Goal: Task Accomplishment & Management: Complete application form

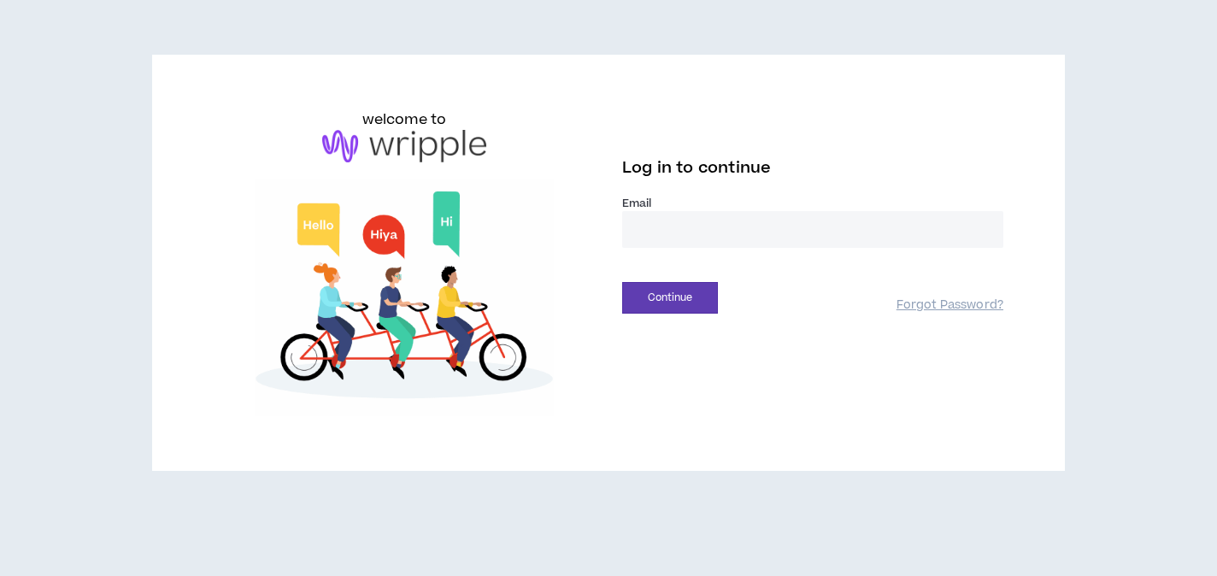
click at [669, 237] on input "email" at bounding box center [812, 229] width 381 height 37
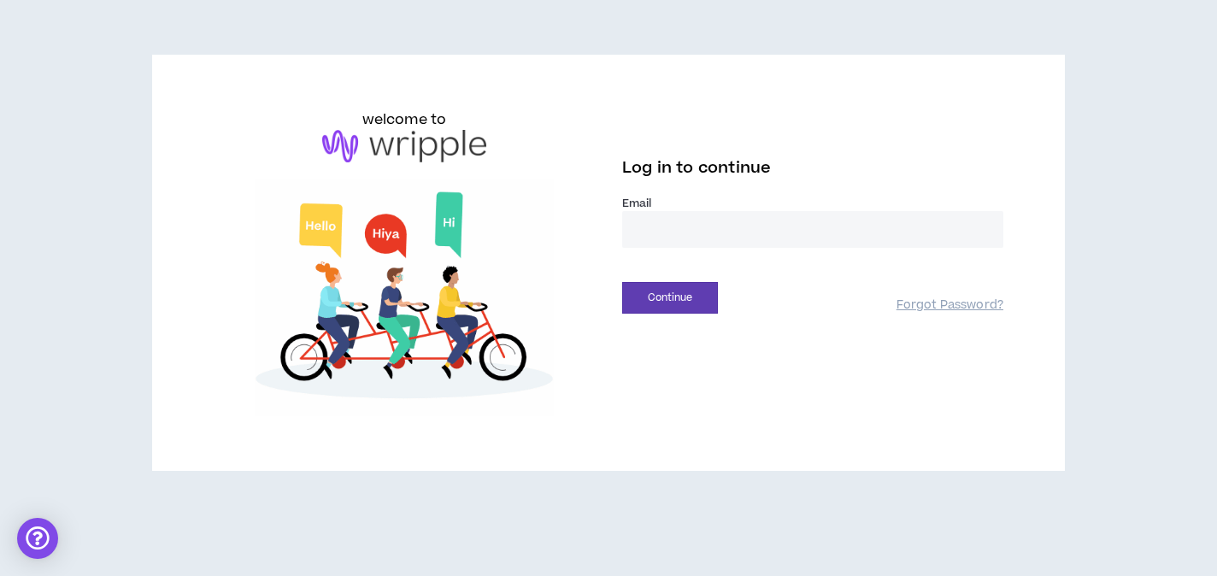
type input "**********"
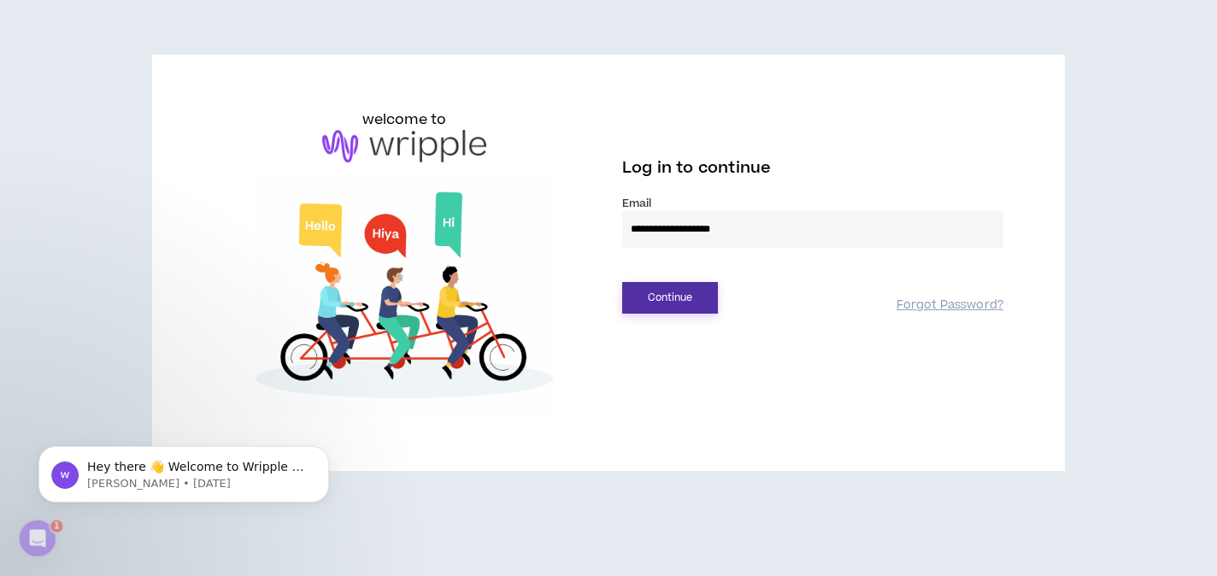
click at [698, 303] on button "Continue" at bounding box center [670, 298] width 96 height 32
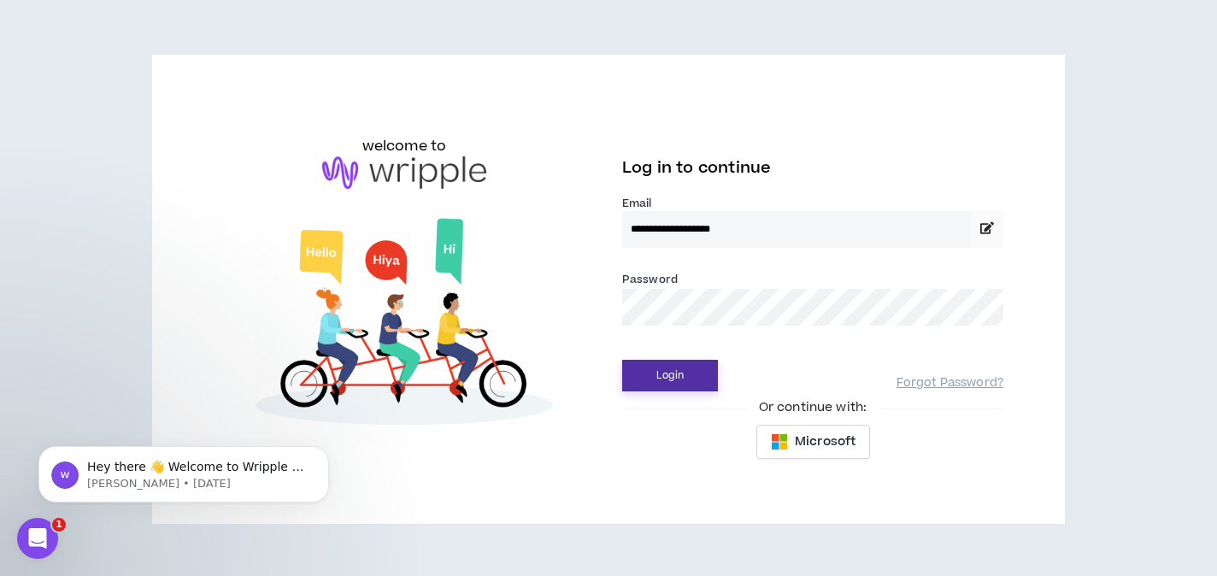
click at [670, 380] on button "Login" at bounding box center [670, 376] width 96 height 32
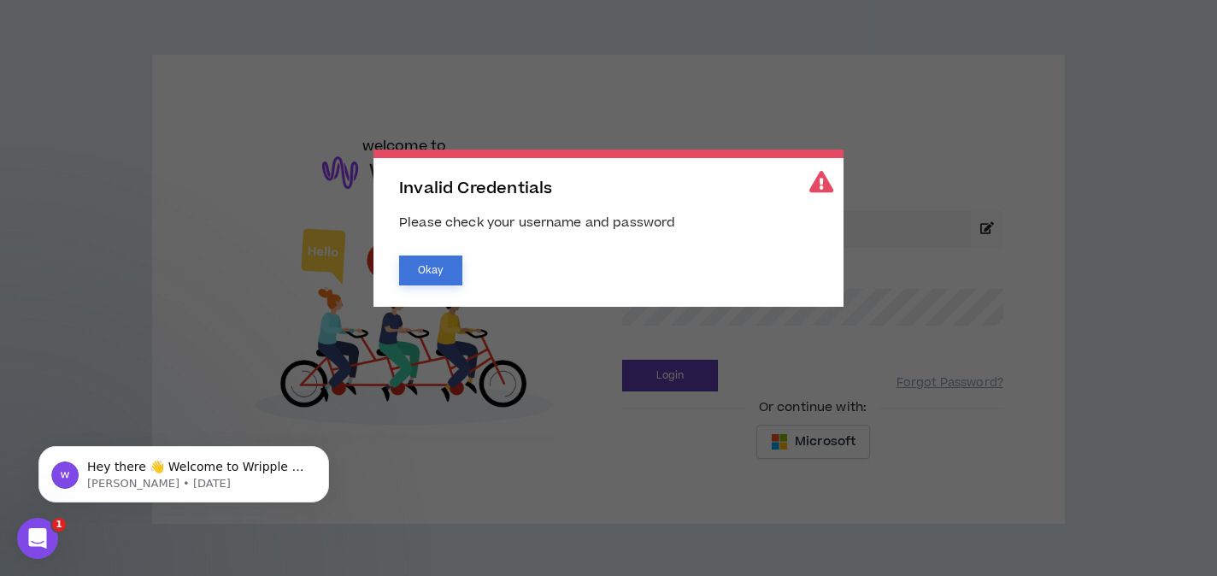
click at [436, 261] on button "Okay" at bounding box center [430, 270] width 63 height 30
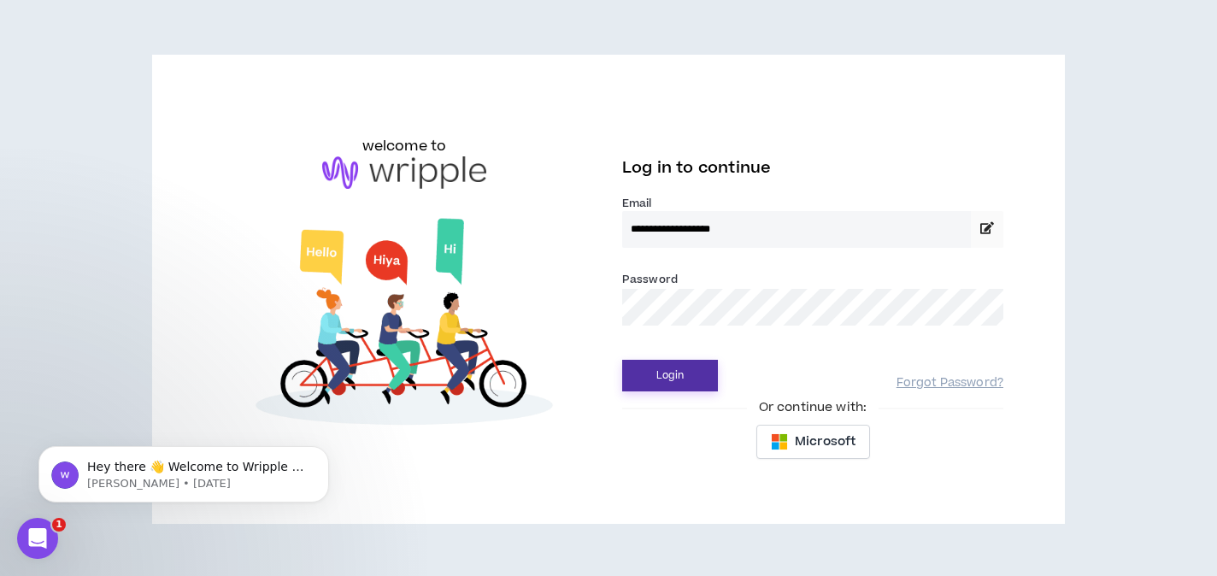
click at [690, 371] on button "Login" at bounding box center [670, 376] width 96 height 32
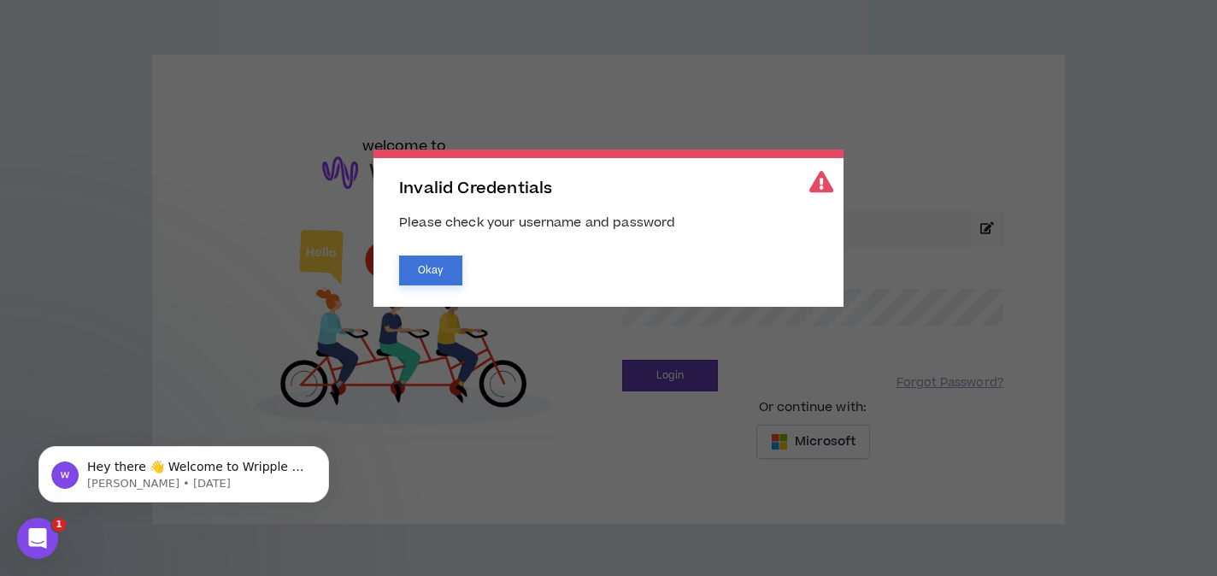
click at [438, 276] on button "Okay" at bounding box center [430, 270] width 63 height 30
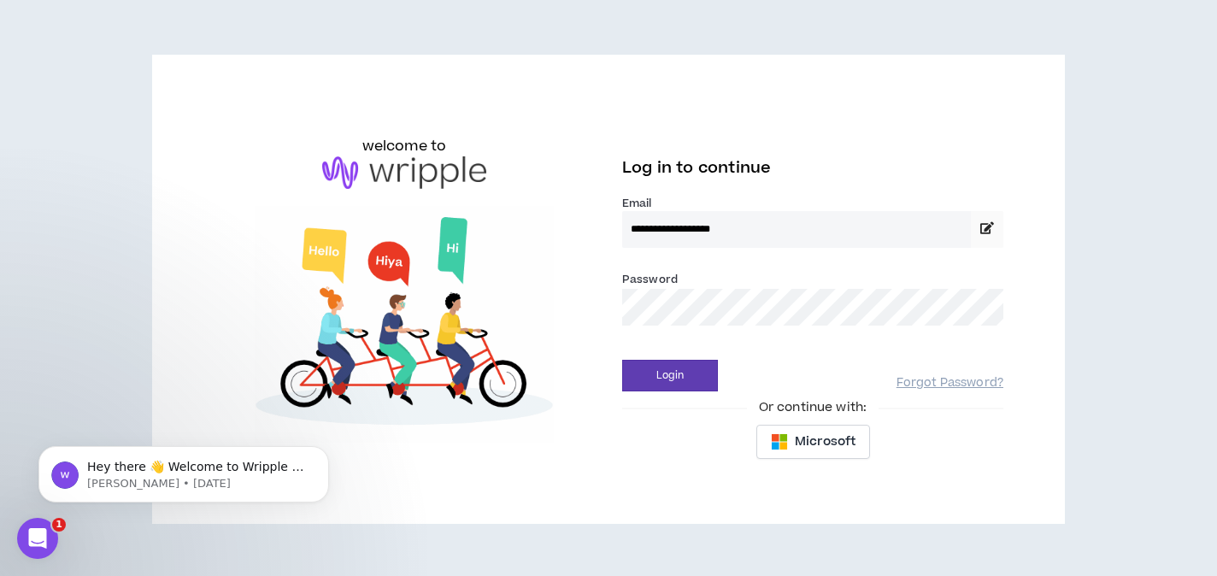
click at [560, 306] on div "**********" at bounding box center [608, 289] width 817 height 360
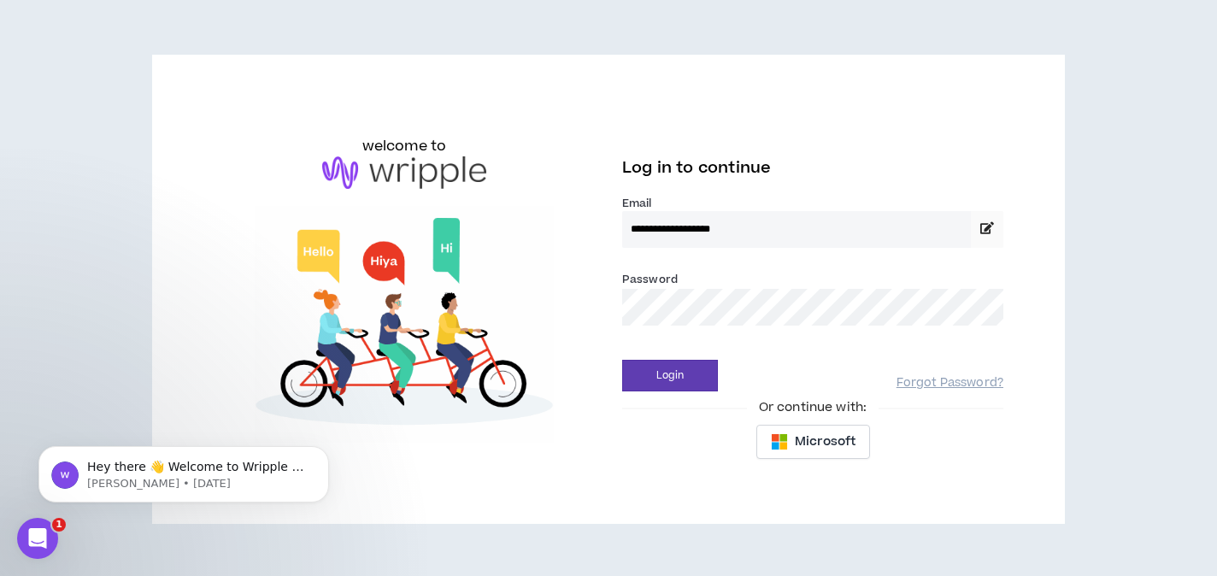
click at [622, 360] on button "Login" at bounding box center [670, 376] width 96 height 32
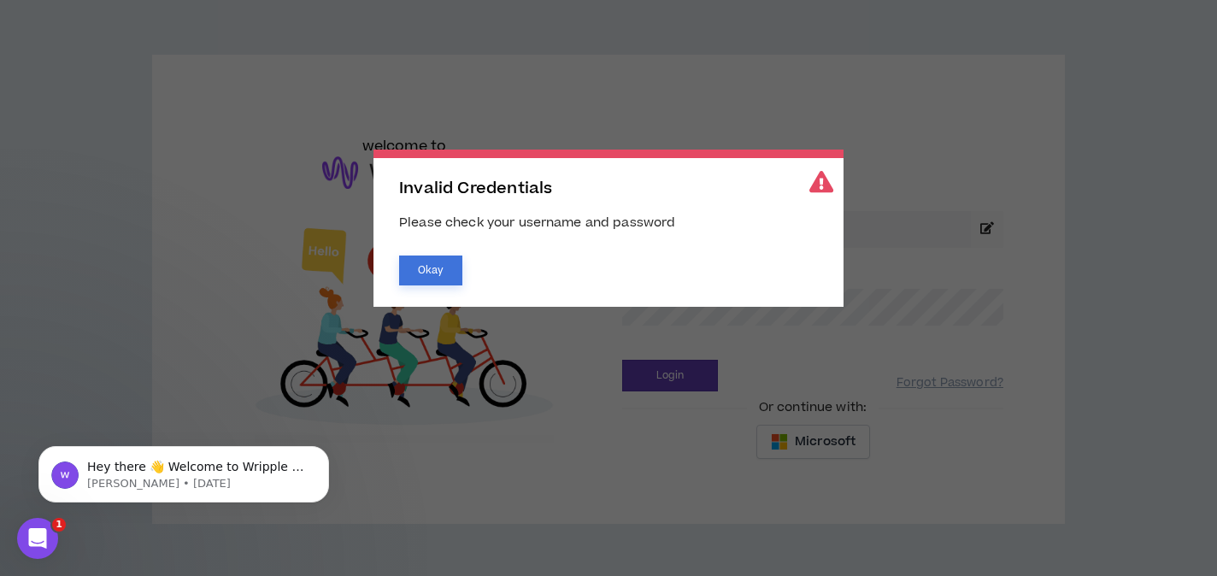
click at [432, 282] on button "Okay" at bounding box center [430, 270] width 63 height 30
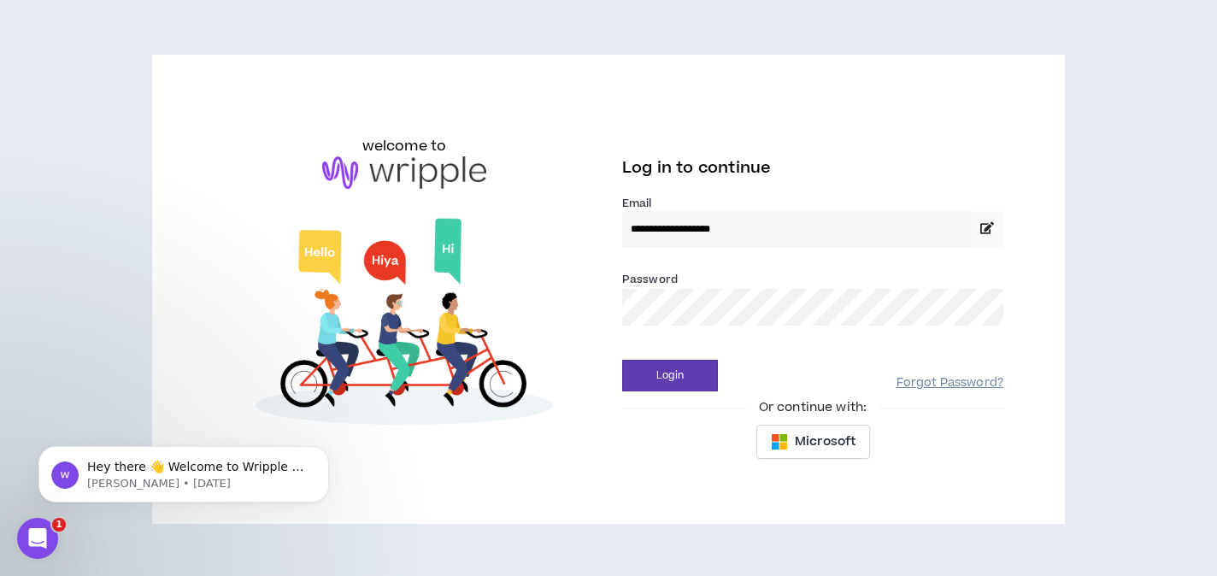
click at [947, 381] on link "Forgot Password?" at bounding box center [949, 383] width 107 height 16
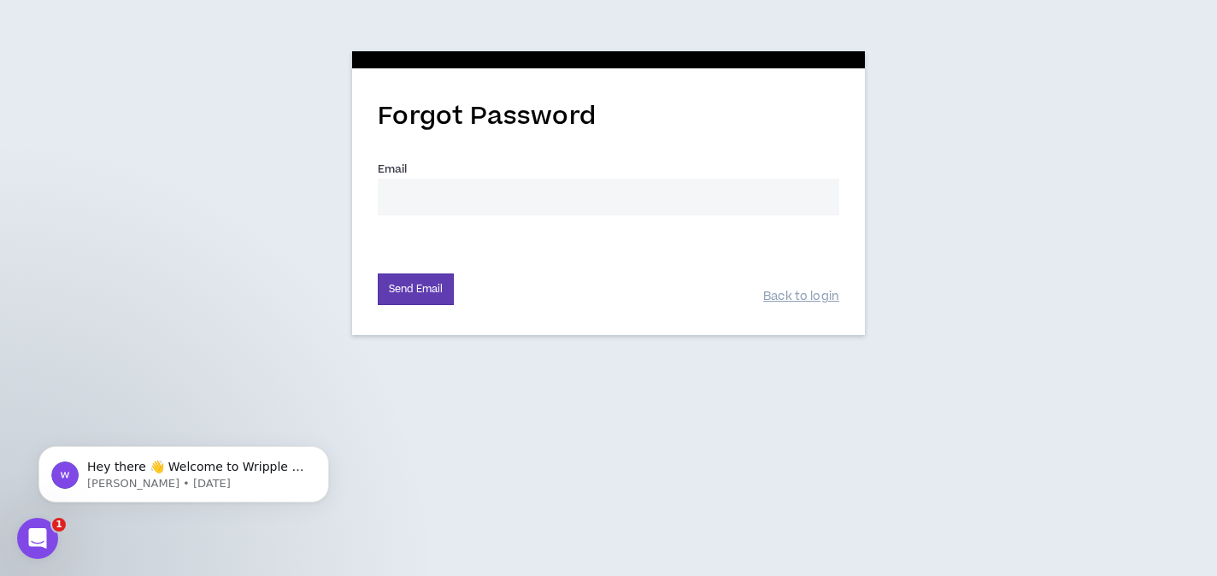
click at [639, 196] on input "Email *" at bounding box center [608, 197] width 461 height 37
type input "[EMAIL_ADDRESS][DOMAIN_NAME]"
click at [429, 290] on button "Send Email" at bounding box center [416, 289] width 76 height 32
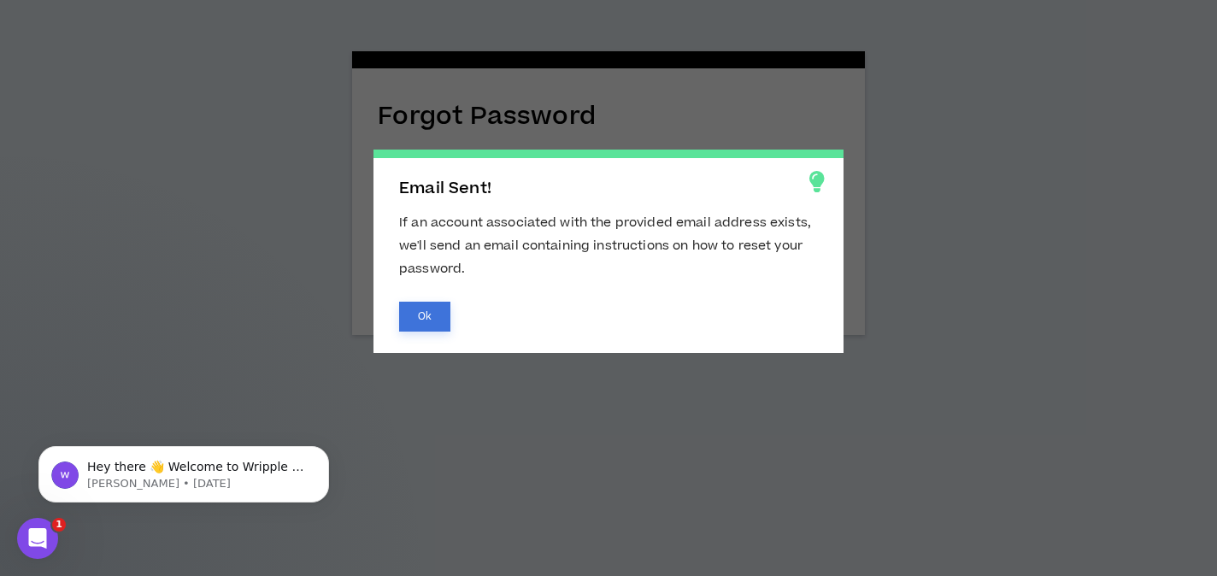
click at [419, 312] on button "Ok" at bounding box center [424, 317] width 51 height 30
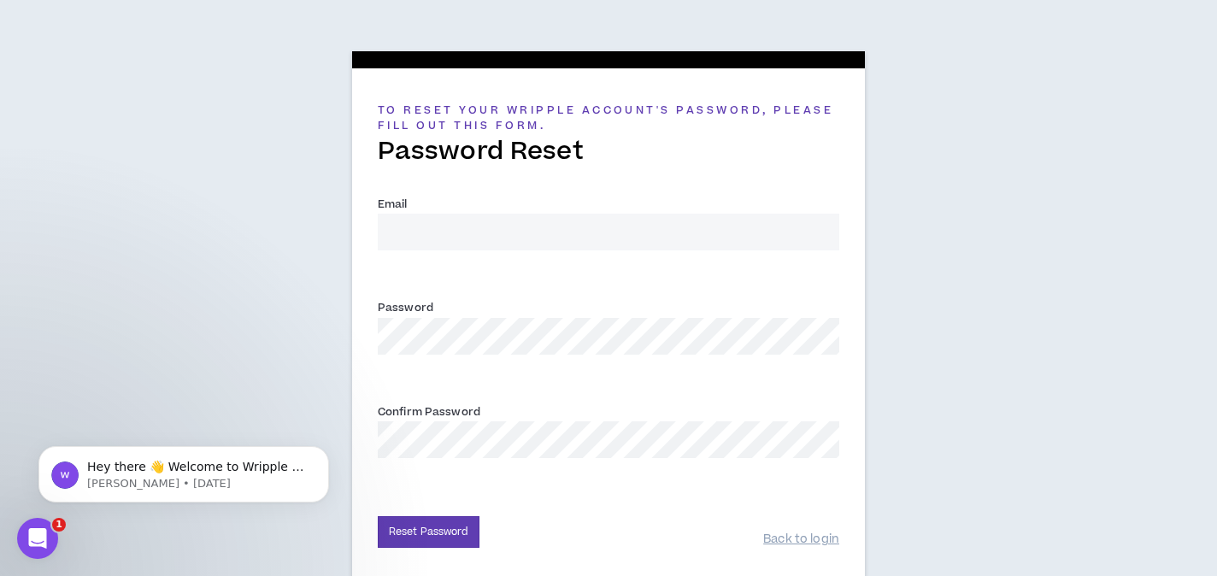
click at [550, 228] on input "Email *" at bounding box center [608, 232] width 461 height 37
type input "[EMAIL_ADDRESS][DOMAIN_NAME]"
click at [447, 528] on button "Reset Password" at bounding box center [429, 532] width 102 height 32
click at [461, 529] on button "Reset Password" at bounding box center [429, 532] width 102 height 32
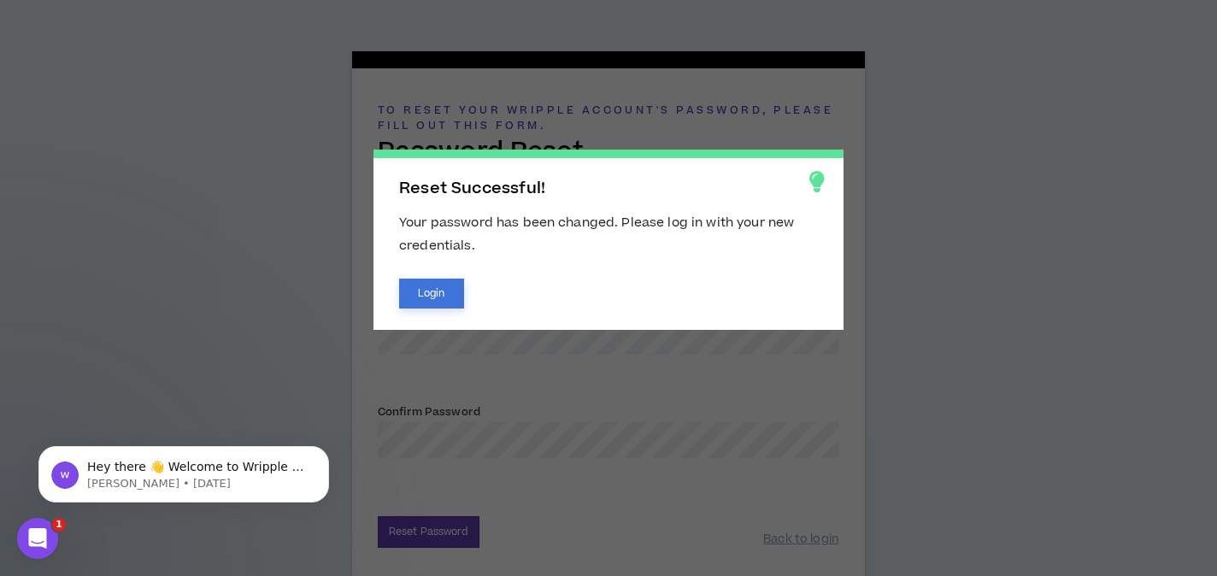
click at [445, 293] on button "Login" at bounding box center [431, 294] width 65 height 30
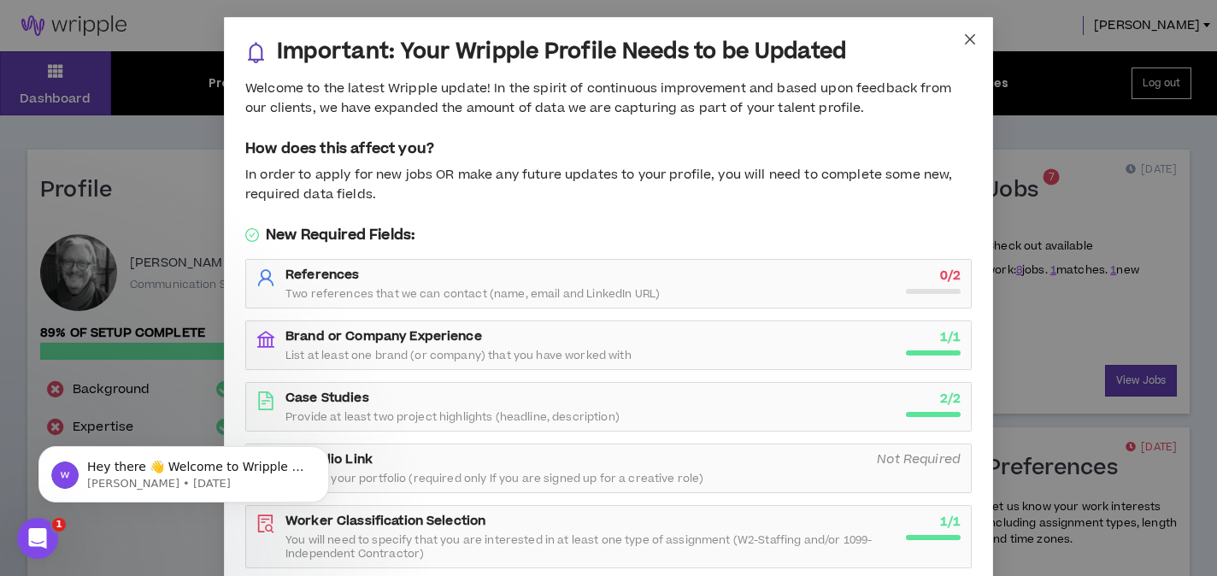
click at [974, 39] on icon "close" at bounding box center [970, 39] width 14 height 14
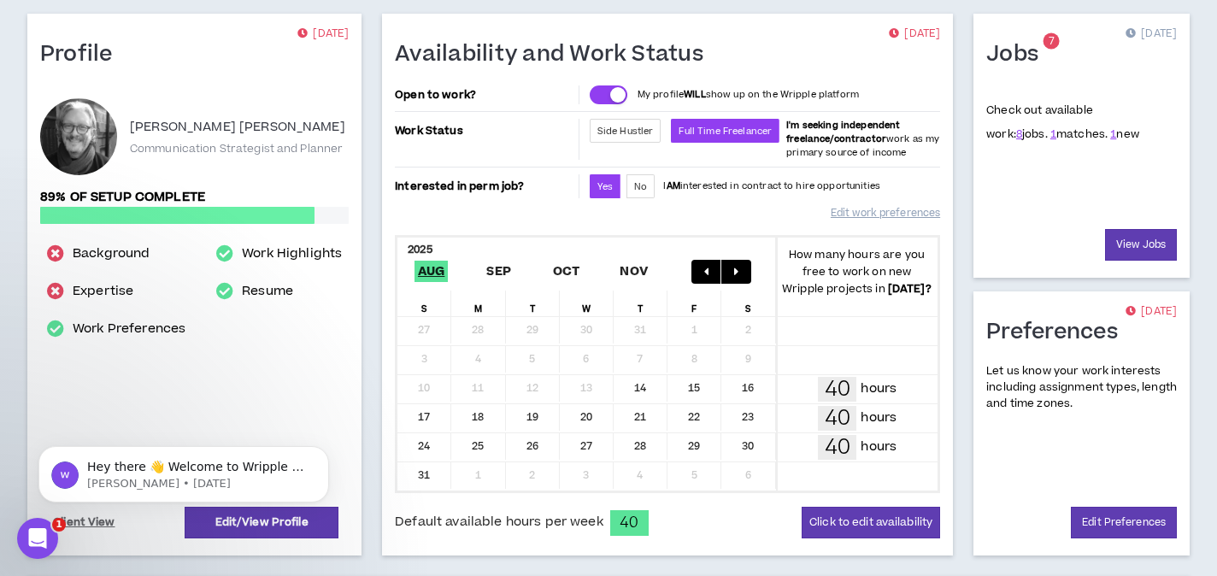
scroll to position [138, 0]
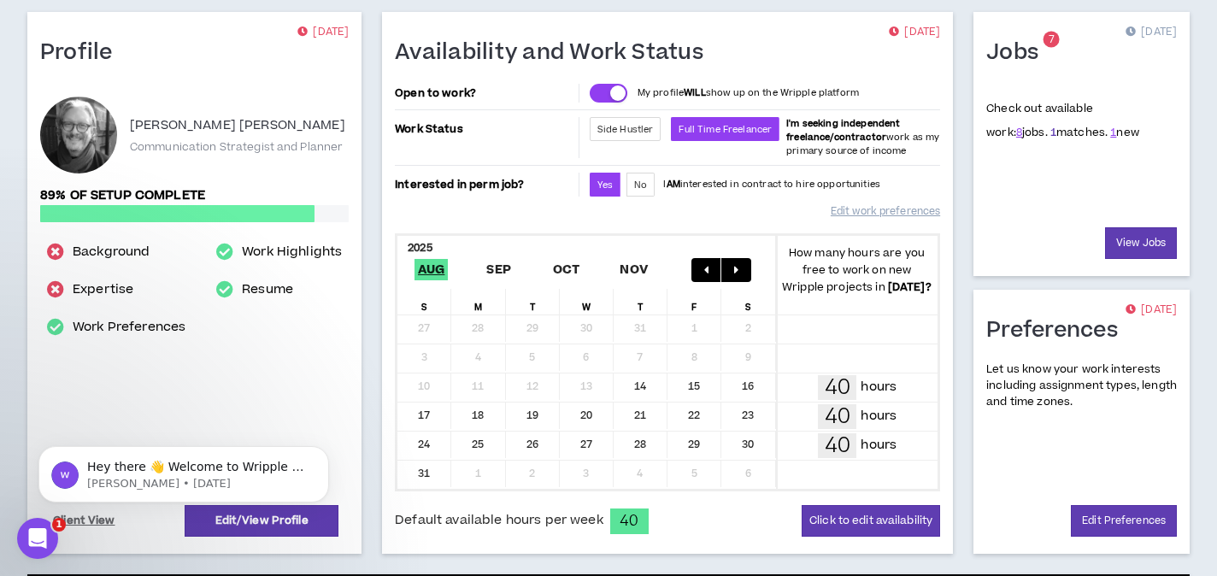
click at [1050, 134] on link "1" at bounding box center [1053, 132] width 6 height 15
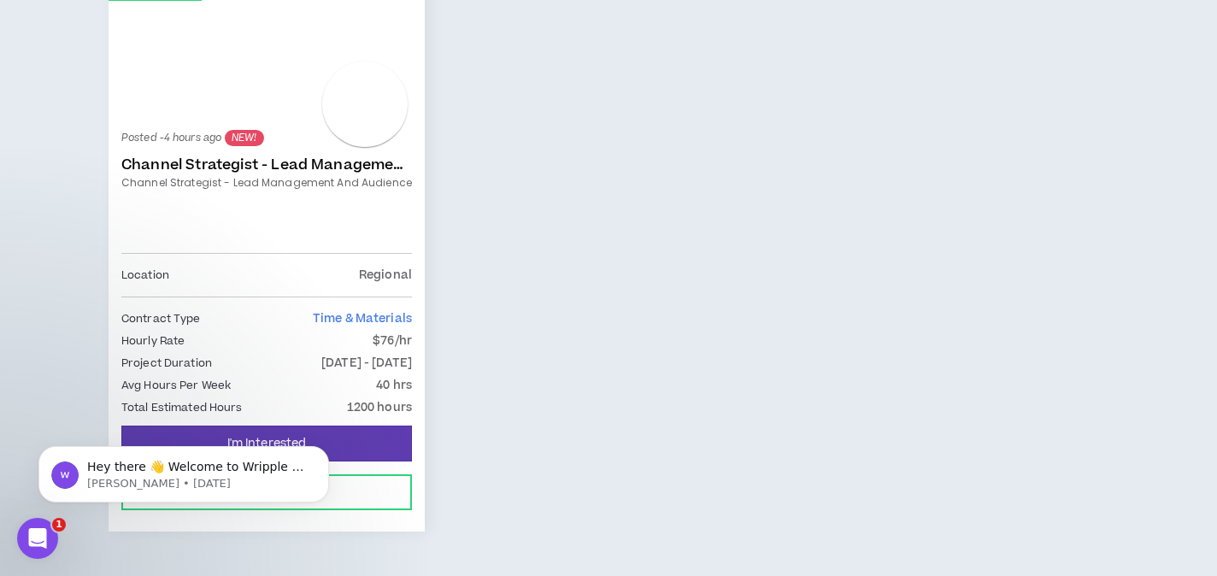
scroll to position [392, 0]
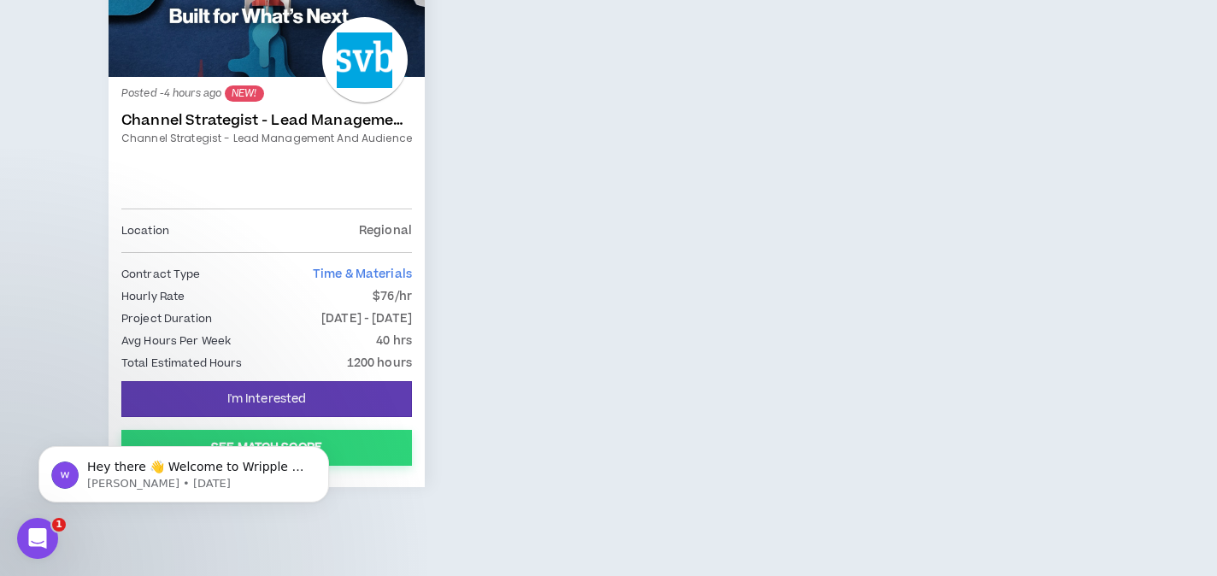
click at [371, 447] on button "See Match Score" at bounding box center [266, 448] width 290 height 36
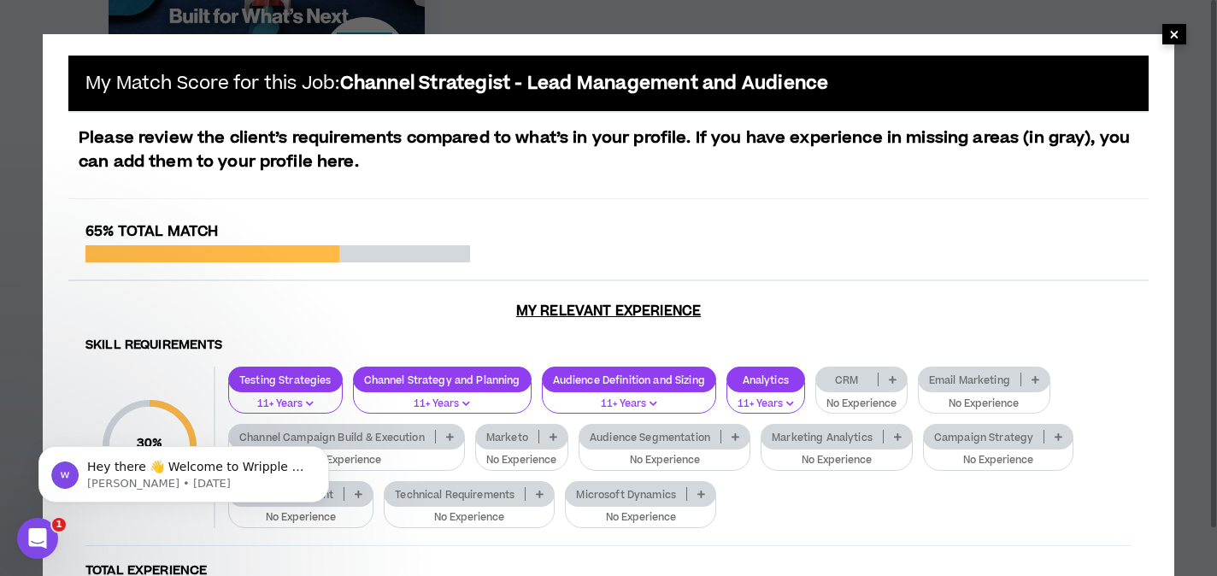
click at [1182, 29] on span "×" at bounding box center [1174, 34] width 24 height 21
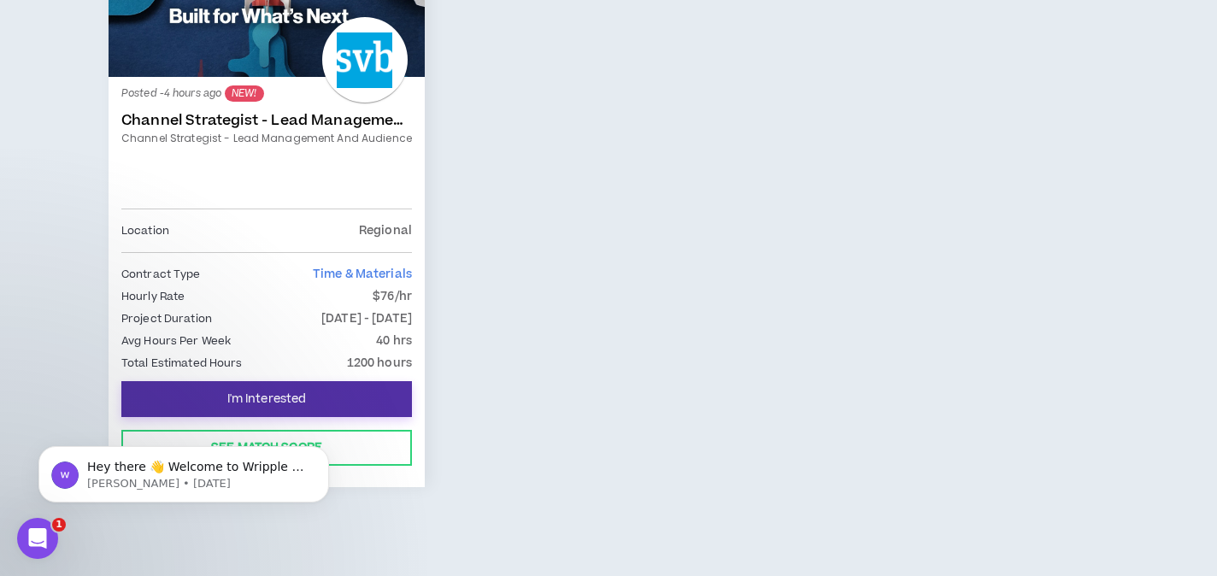
click at [275, 401] on span "I'm Interested" at bounding box center [266, 399] width 79 height 16
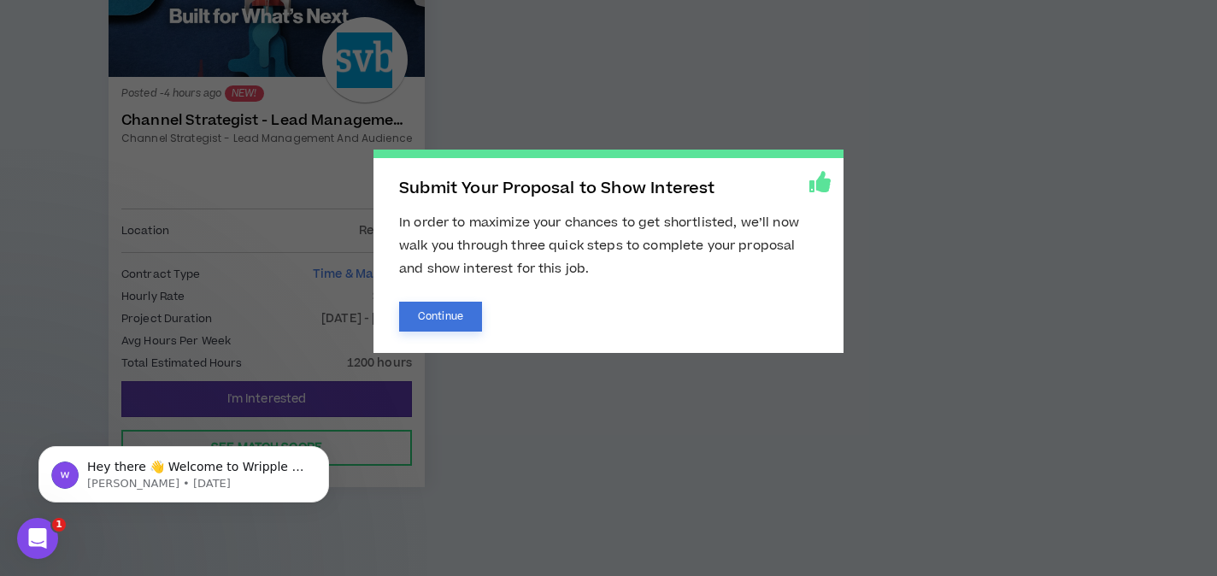
click at [458, 309] on button "Continue" at bounding box center [440, 317] width 83 height 30
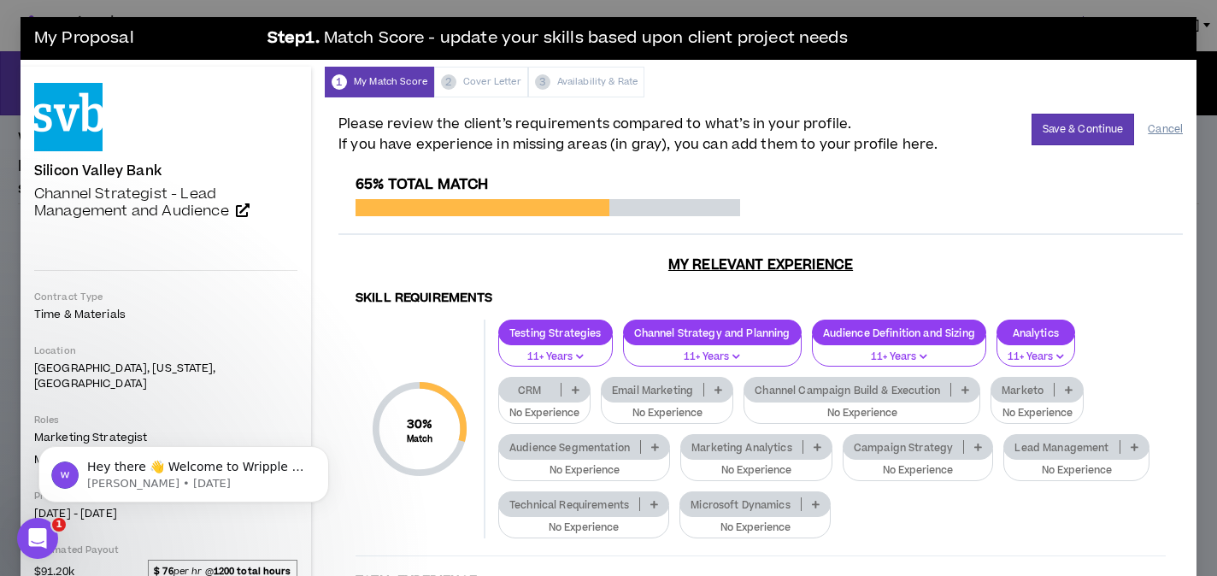
click at [1159, 127] on button "Cancel" at bounding box center [1164, 129] width 35 height 30
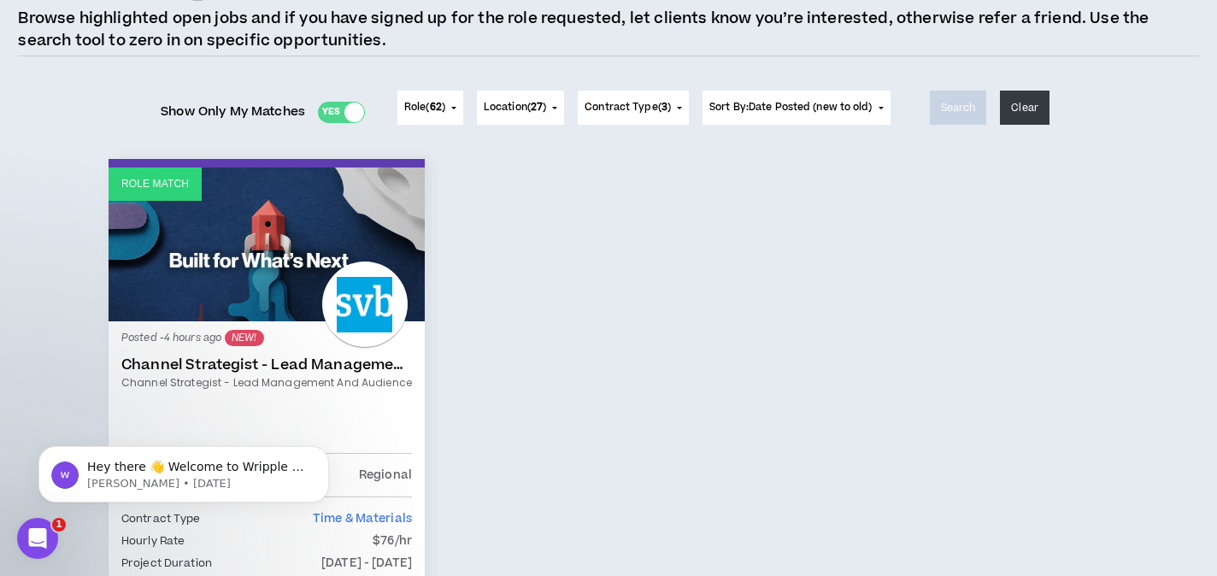
scroll to position [150, 0]
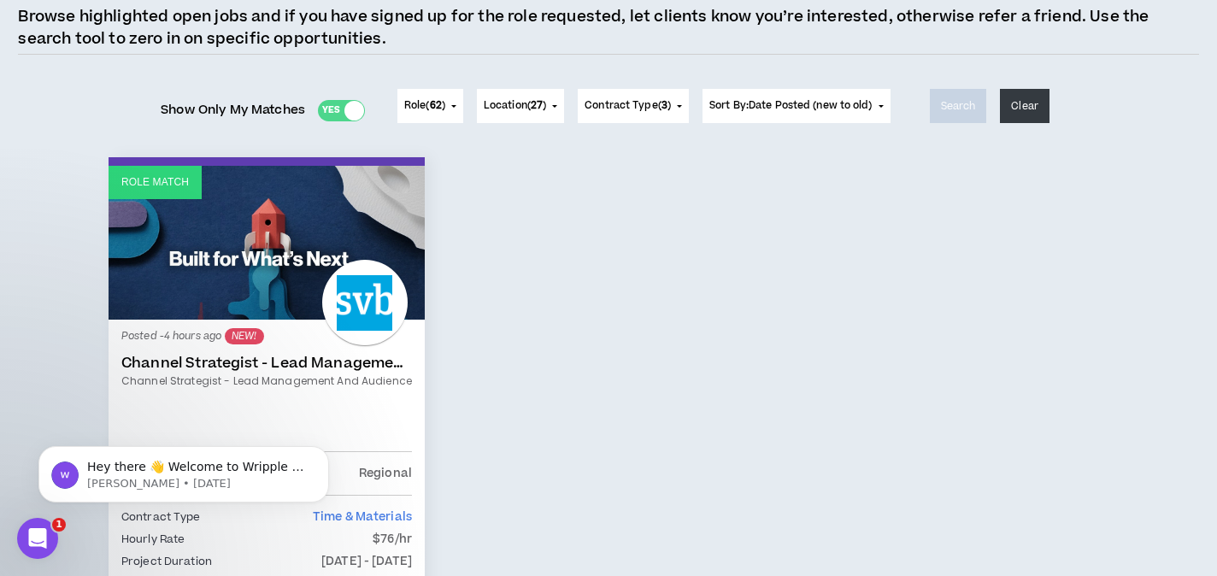
click at [38, 540] on icon "Open Intercom Messenger" at bounding box center [38, 538] width 12 height 14
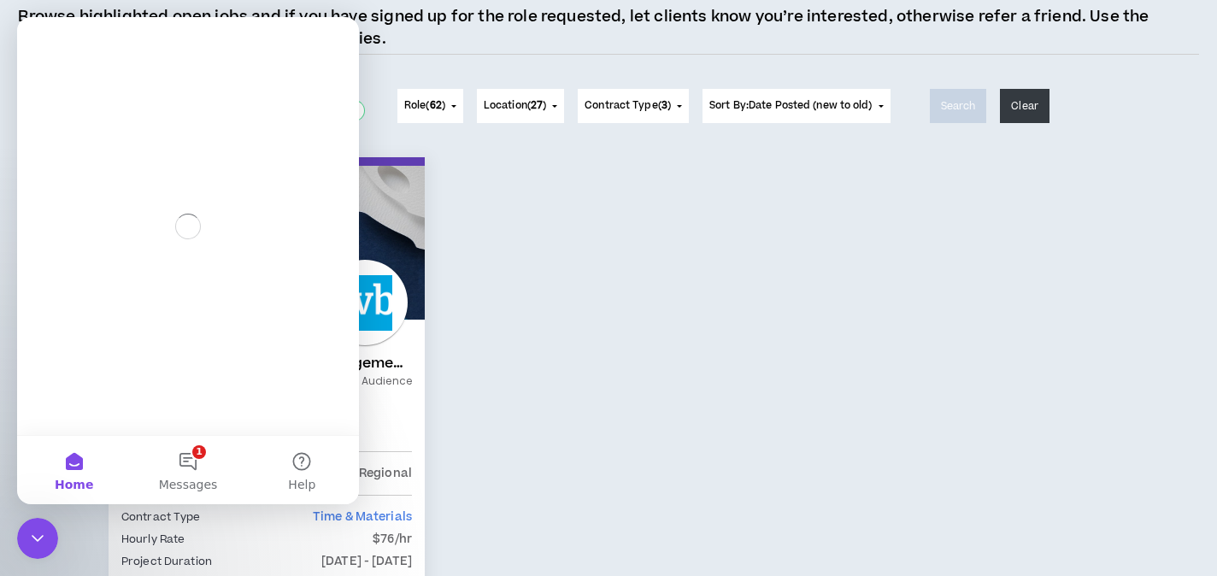
scroll to position [0, 0]
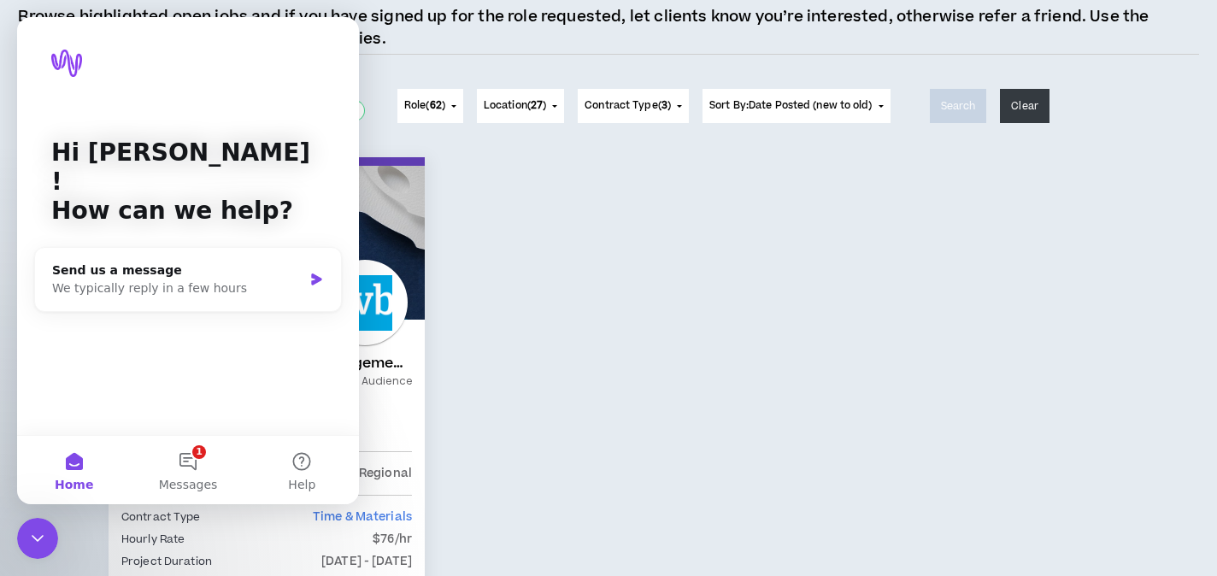
click at [513, 349] on div "Role Match Posted - 4 hours ago NEW! Channel Strategist - Lead Management and A…" at bounding box center [608, 454] width 1025 height 594
click at [509, 343] on div "Role Match Posted - 4 hours ago NEW! Channel Strategist - Lead Management and A…" at bounding box center [608, 454] width 1025 height 594
click at [306, 126] on div "Hi Leonard ! How can we help?" at bounding box center [188, 185] width 308 height 337
click at [521, 272] on div "Role Match Posted - 4 hours ago NEW! Channel Strategist - Lead Management and A…" at bounding box center [608, 454] width 1025 height 594
click at [191, 460] on button "1 Messages" at bounding box center [188, 470] width 114 height 68
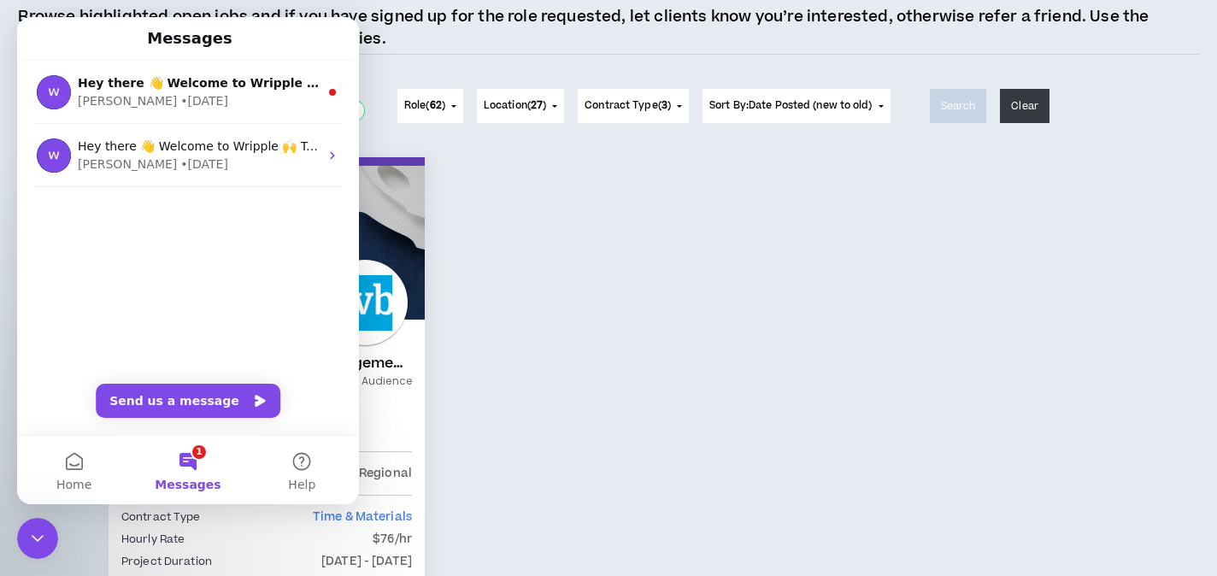
click at [513, 314] on div "Role Match Posted - 4 hours ago NEW! Channel Strategist - Lead Management and A…" at bounding box center [608, 454] width 1025 height 594
click at [33, 541] on icon "Close Intercom Messenger" at bounding box center [37, 538] width 21 height 21
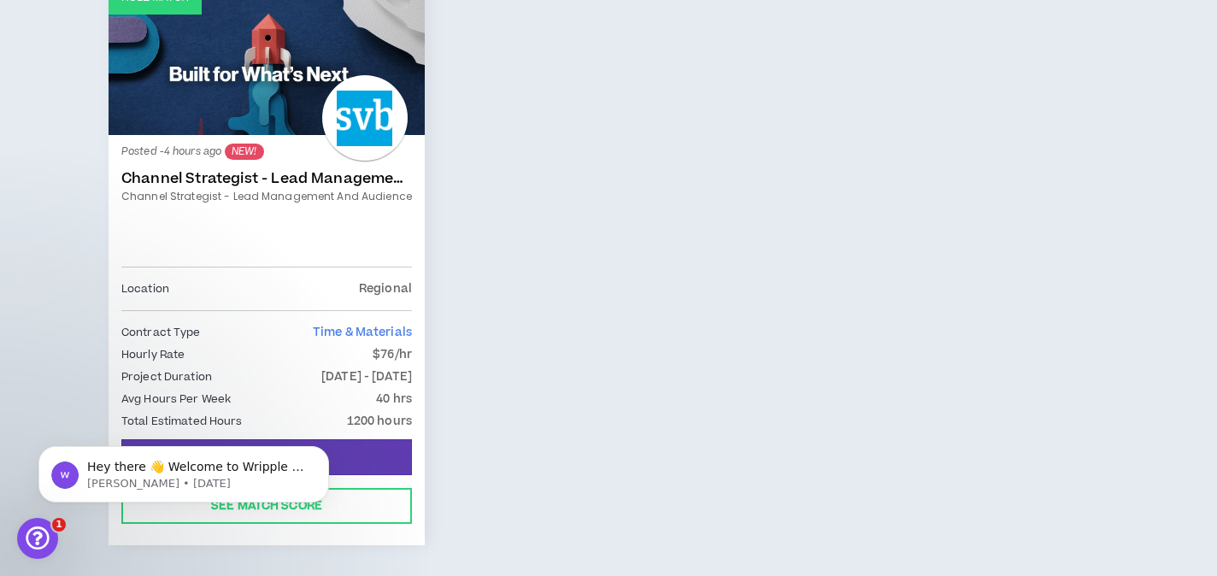
scroll to position [392, 0]
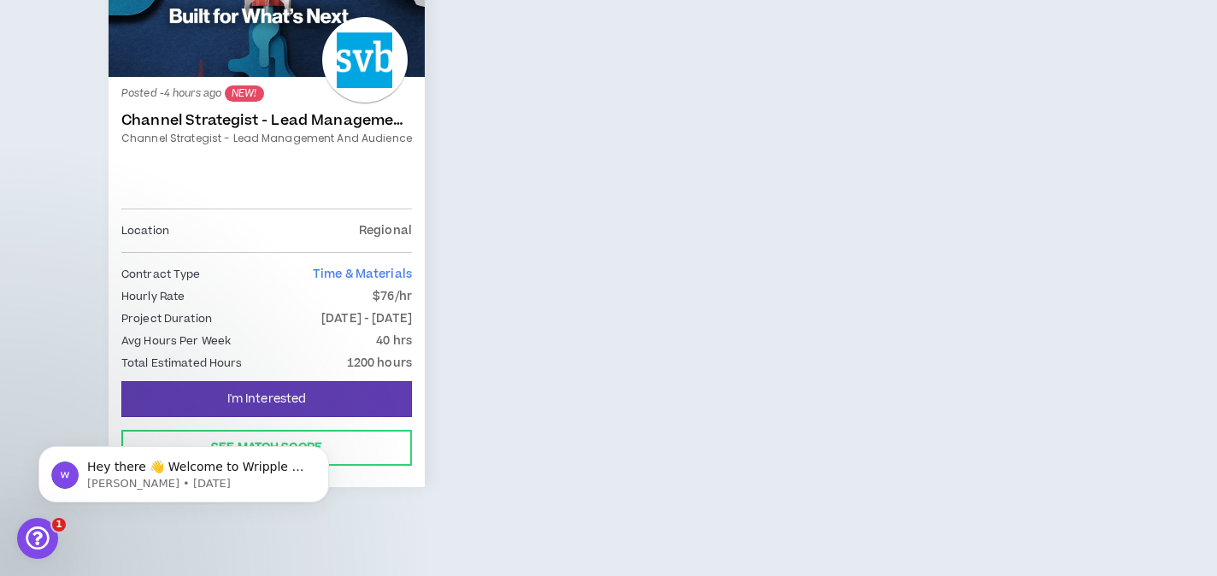
click at [255, 120] on link "Channel Strategist - Lead Management and Audience" at bounding box center [266, 120] width 290 height 17
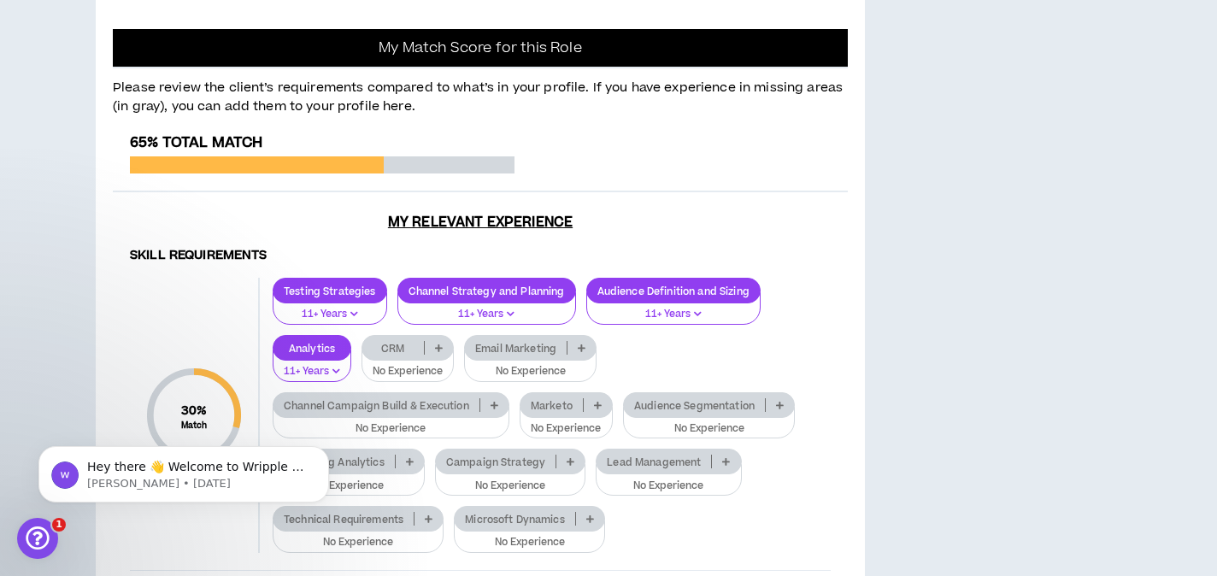
scroll to position [1687, 0]
